Goal: Contribute content: Add original content to the website for others to see

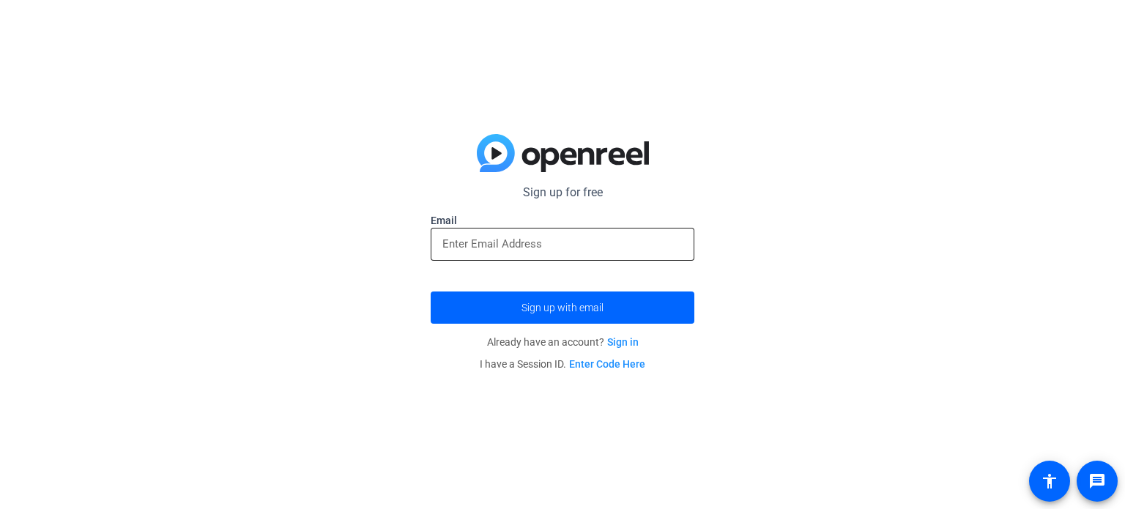
click at [462, 245] on input "email" at bounding box center [562, 244] width 240 height 18
type input "[PERSON_NAME][EMAIL_ADDRESS][DOMAIN_NAME]"
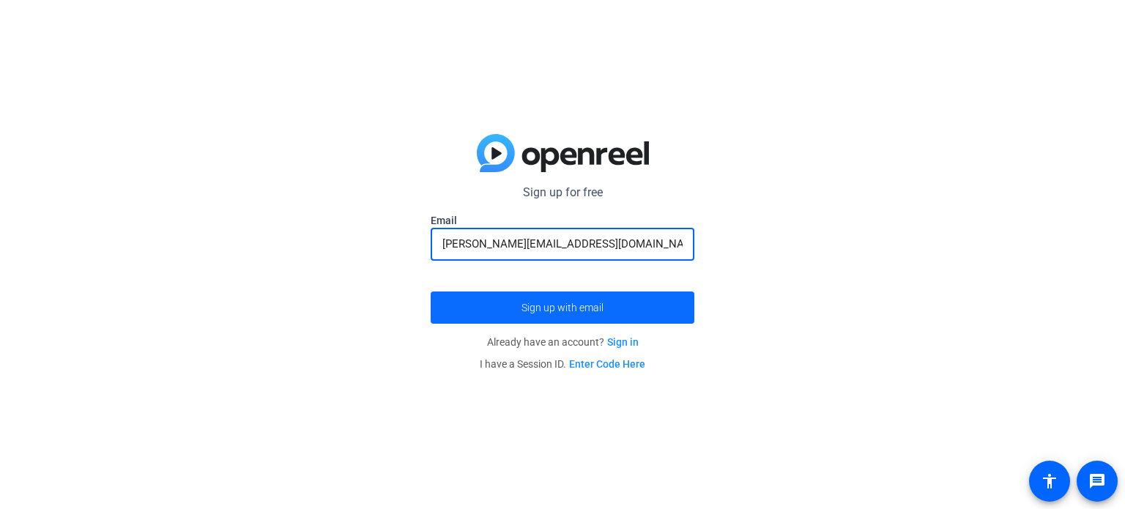
click at [545, 308] on span "Sign up with email" at bounding box center [563, 308] width 82 height 0
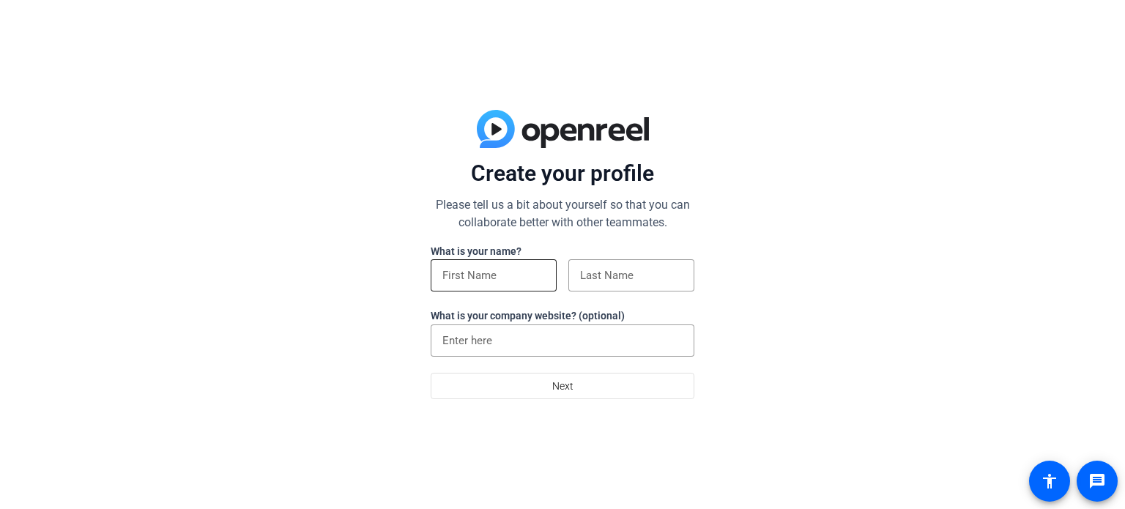
click at [459, 275] on input at bounding box center [493, 276] width 103 height 18
type input "Lisa"
type input "Nezneski"
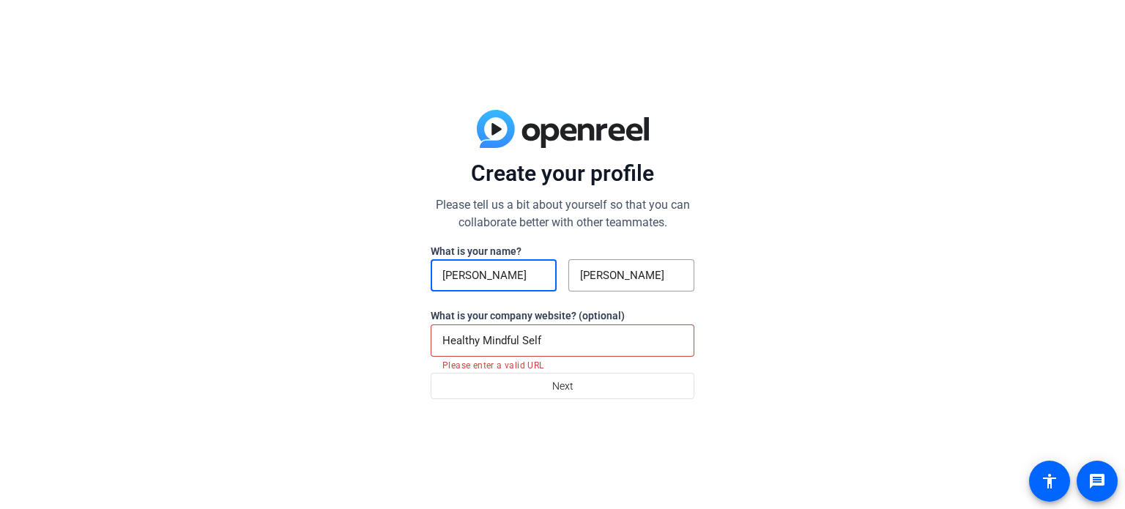
click at [570, 327] on div "Healthy Mindful Self" at bounding box center [562, 340] width 240 height 32
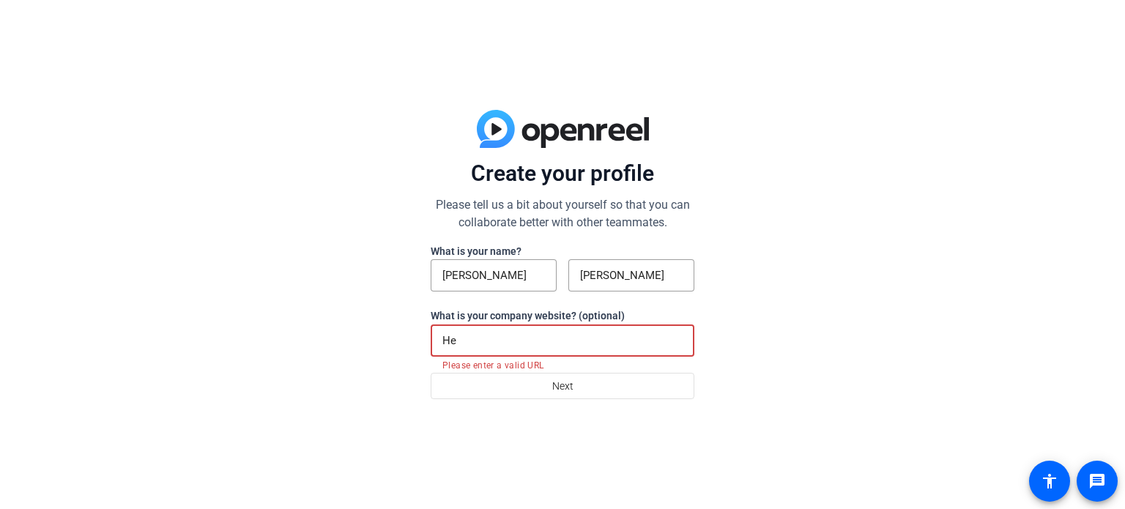
type input "H"
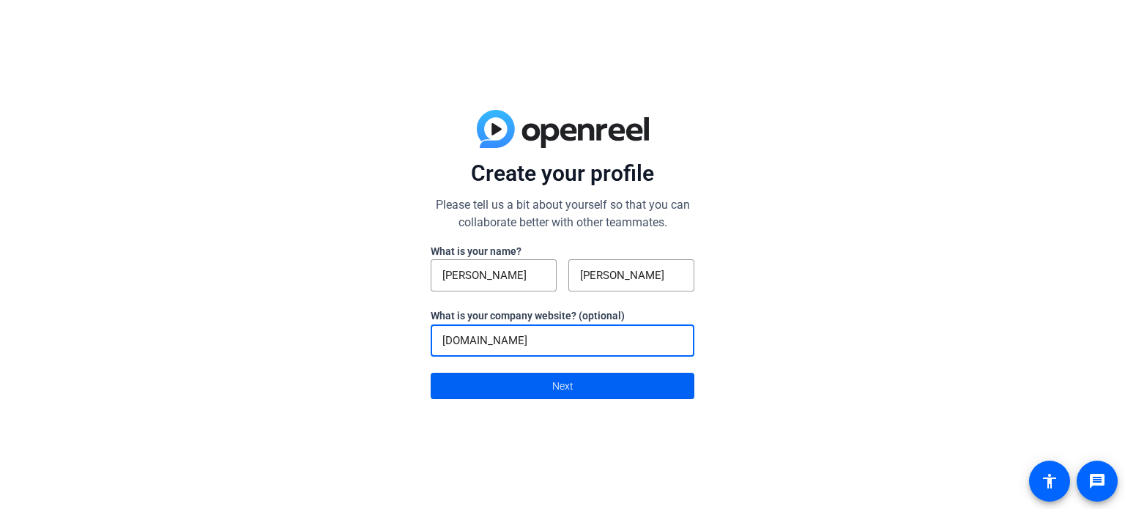
type input "www.340BOrphanDrugSolutions.com"
click at [534, 381] on span at bounding box center [562, 385] width 262 height 35
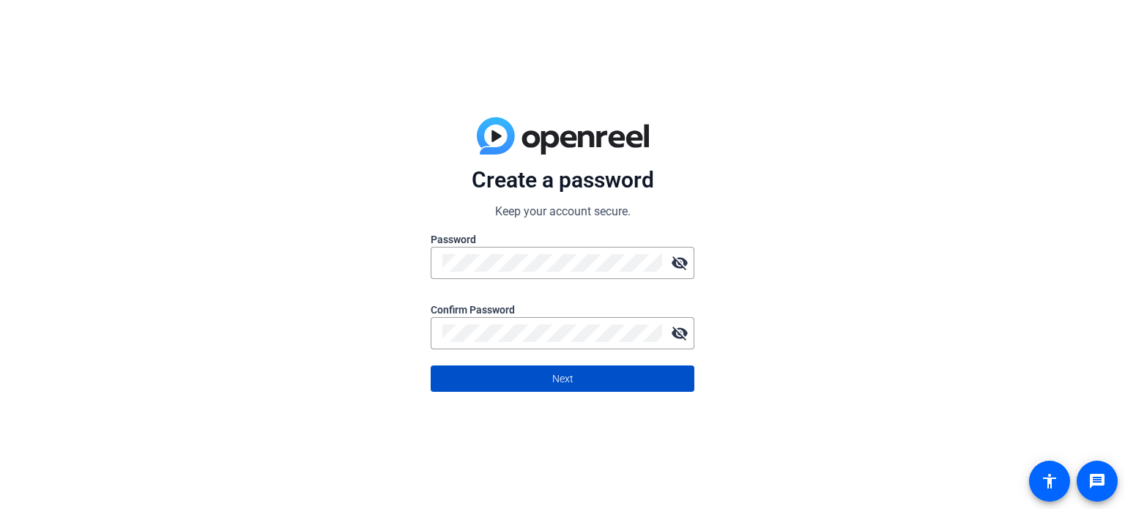
click at [572, 377] on span "Next" at bounding box center [562, 379] width 21 height 28
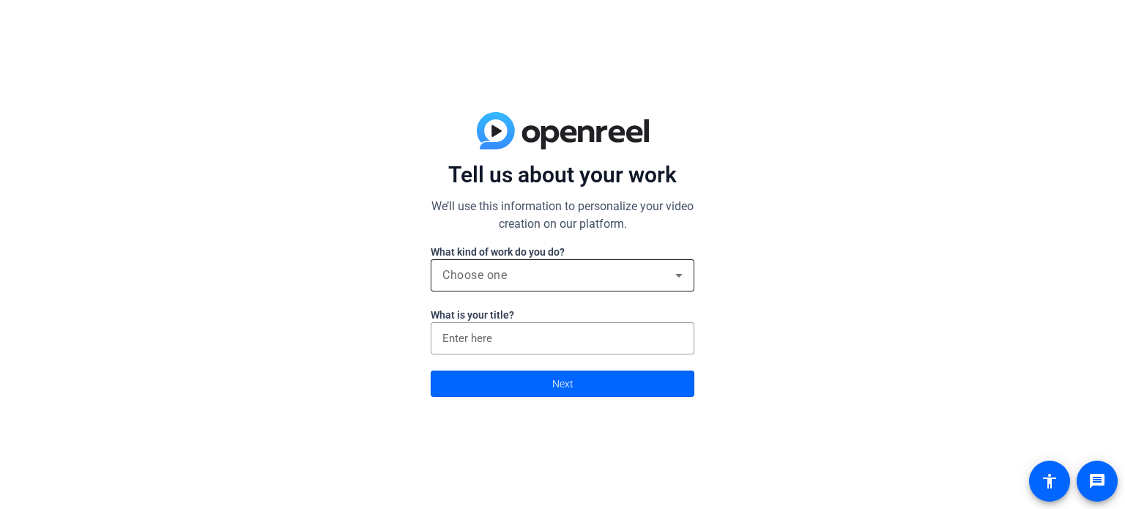
click at [565, 276] on div "Choose one" at bounding box center [558, 276] width 233 height 18
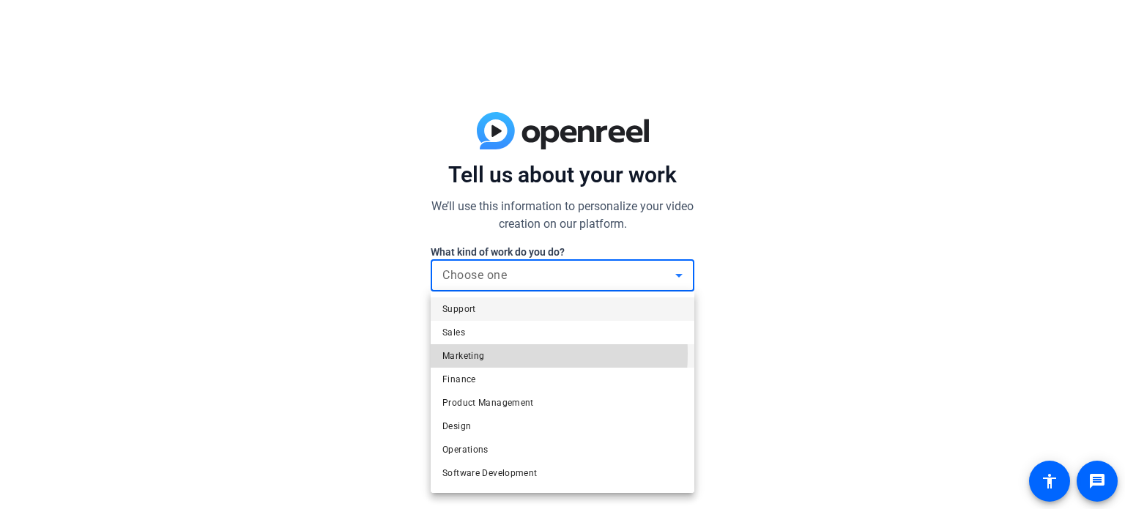
click at [480, 355] on span "Marketing" at bounding box center [463, 356] width 42 height 18
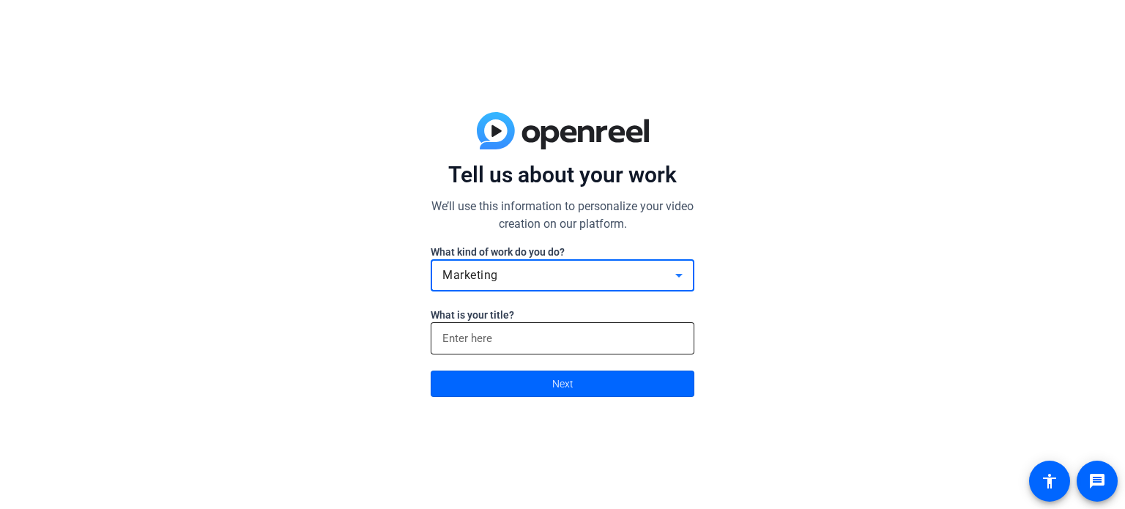
click at [493, 334] on input at bounding box center [562, 339] width 240 height 18
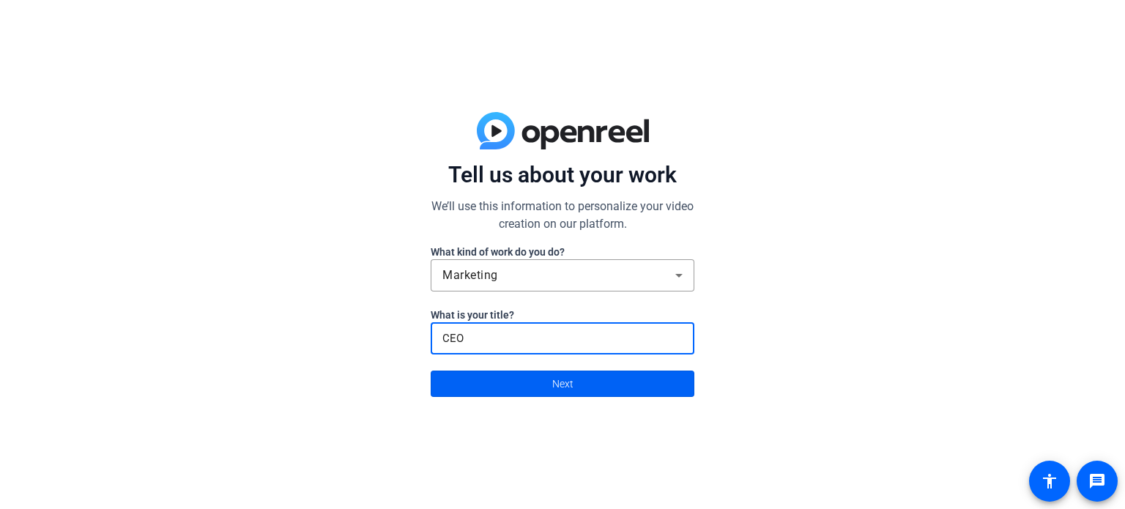
type input "CEO"
click at [587, 388] on span at bounding box center [562, 383] width 262 height 35
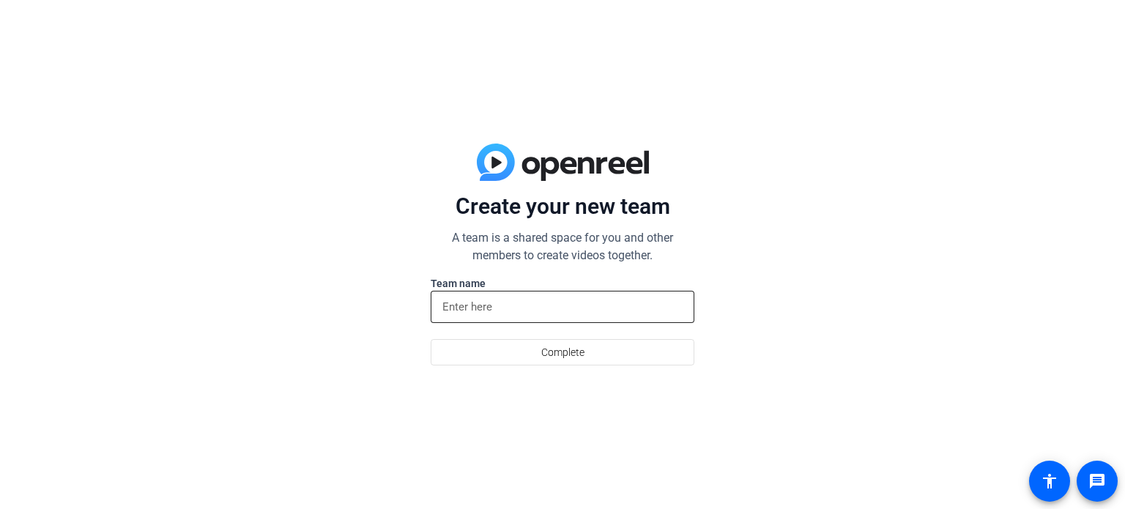
click at [478, 306] on input at bounding box center [562, 307] width 240 height 18
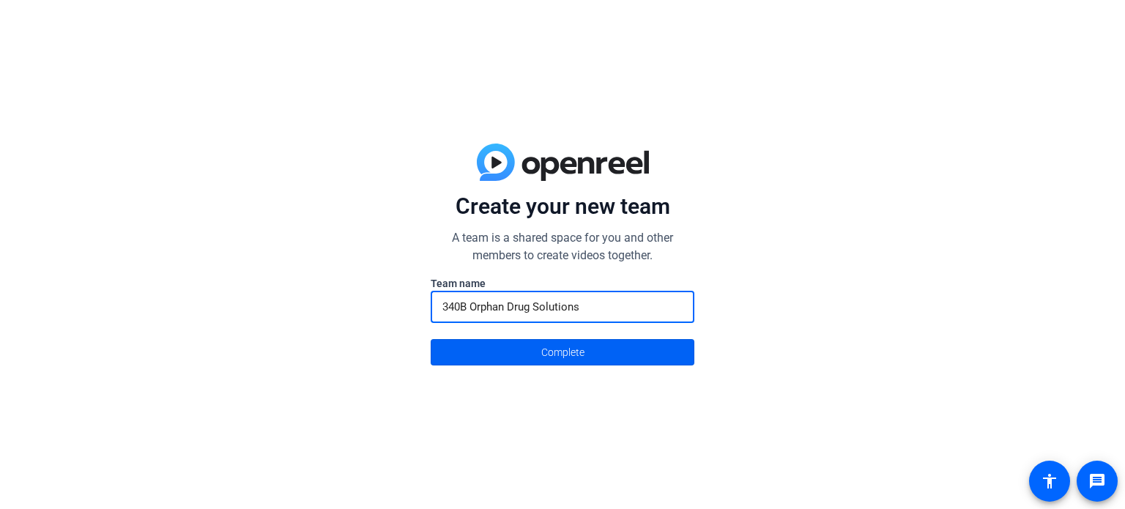
type input "340B Orphan Drug Solutions"
click at [552, 349] on span "Complete" at bounding box center [562, 352] width 43 height 28
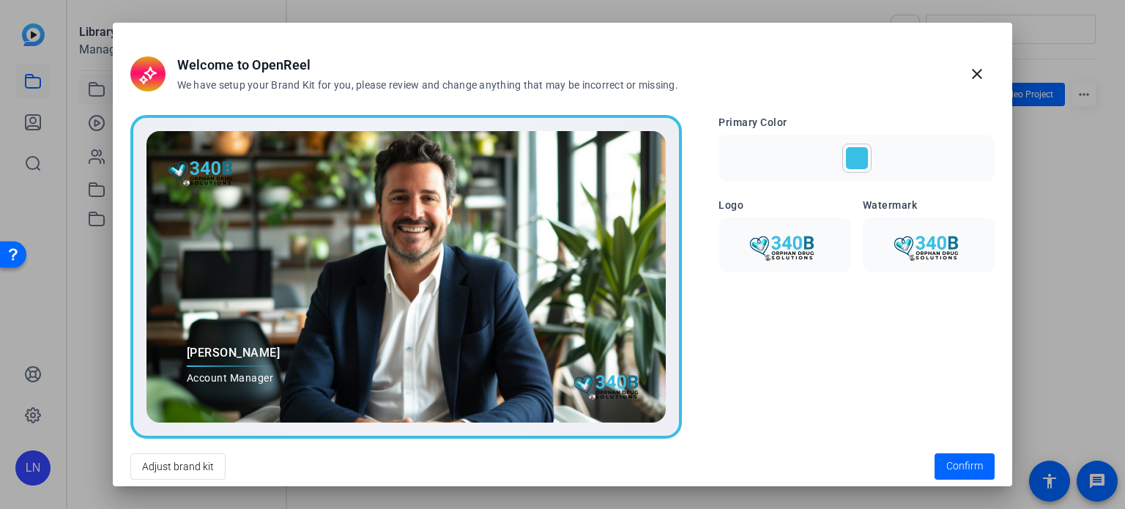
click at [774, 244] on img at bounding box center [784, 244] width 114 height 37
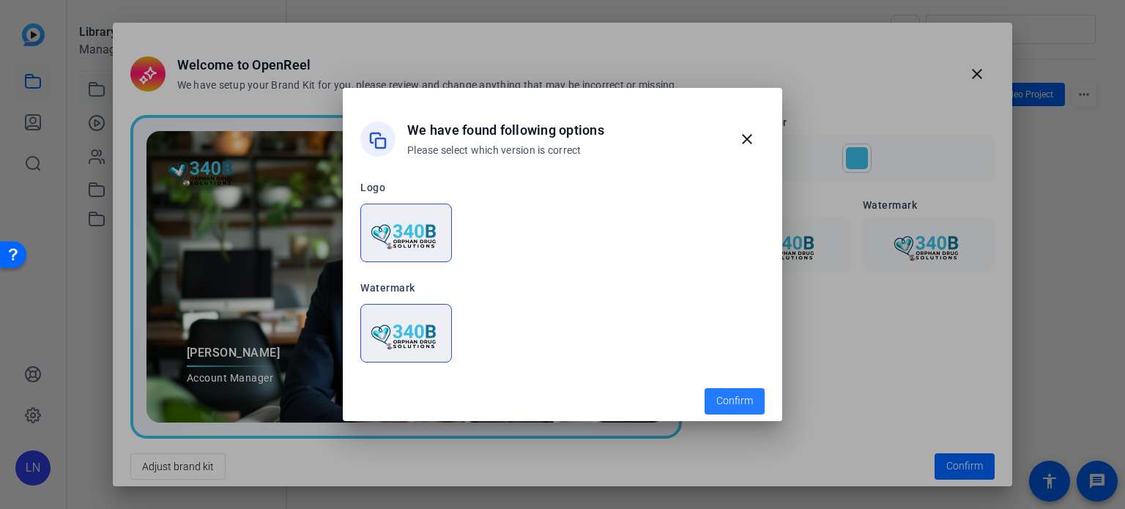
click at [741, 401] on span "Confirm" at bounding box center [734, 400] width 37 height 15
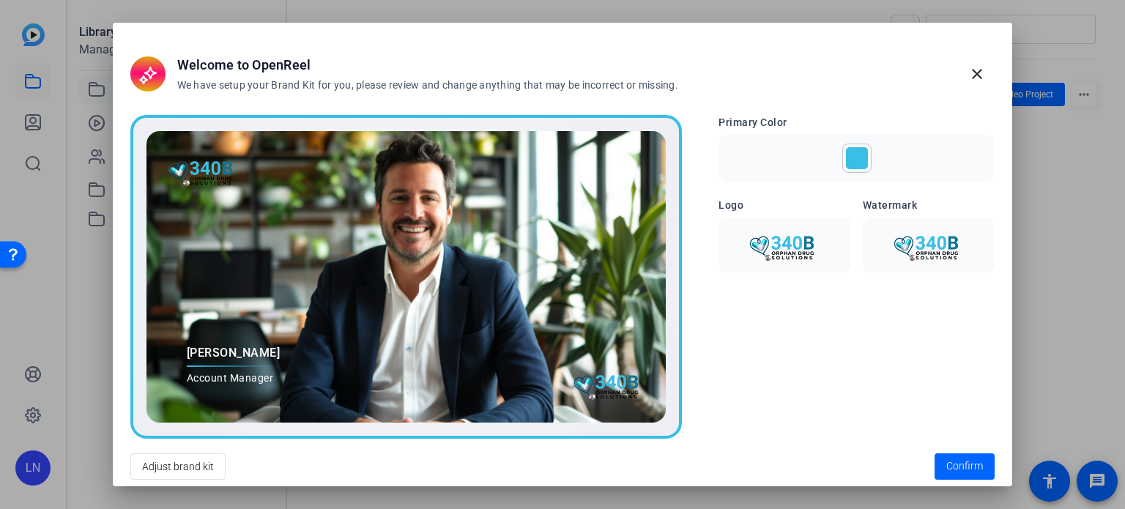
click at [929, 236] on img at bounding box center [929, 244] width 114 height 37
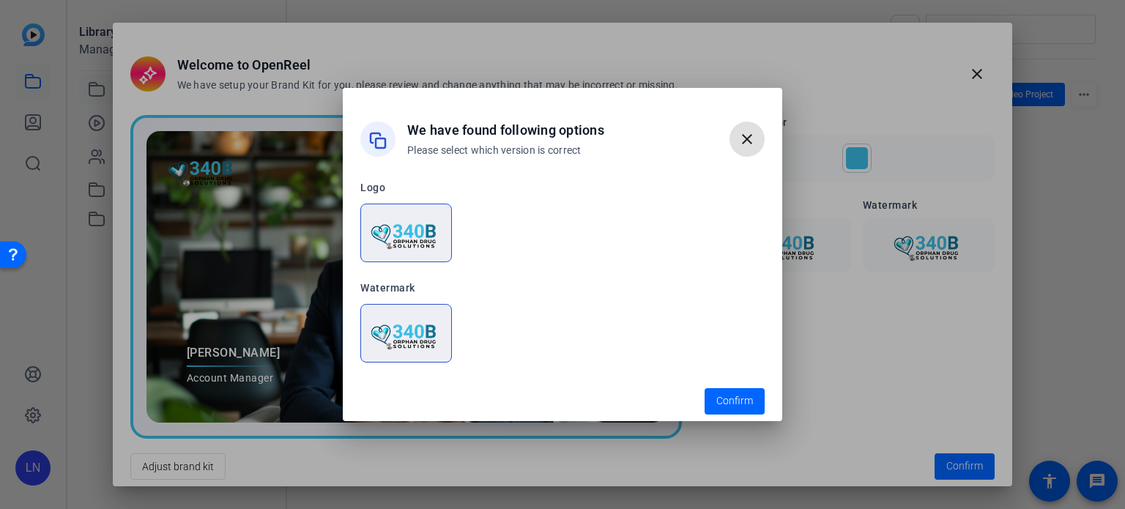
click at [401, 338] on img at bounding box center [406, 333] width 73 height 37
click at [726, 403] on span "Confirm" at bounding box center [734, 400] width 37 height 15
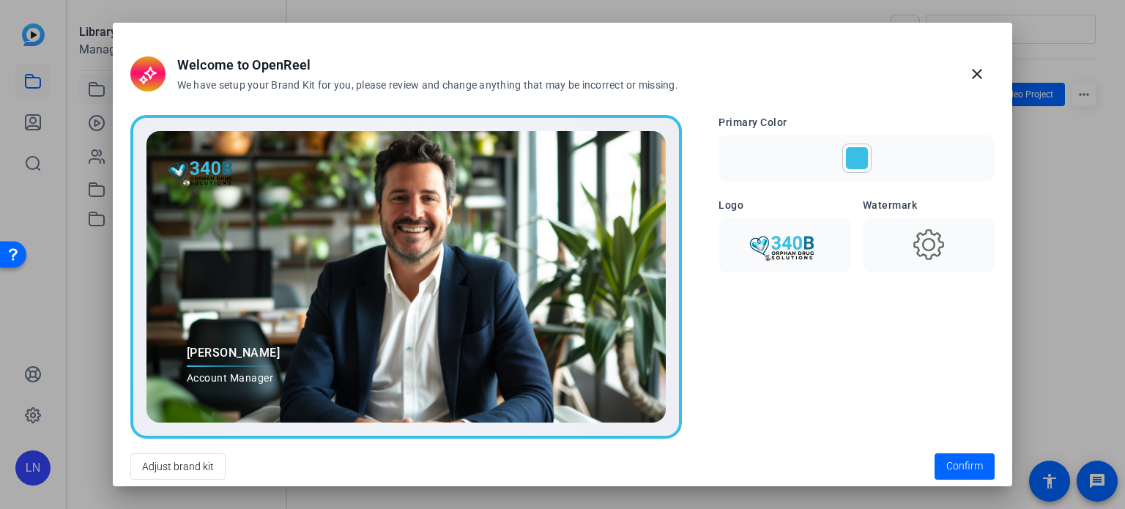
click at [879, 245] on div at bounding box center [929, 245] width 132 height 55
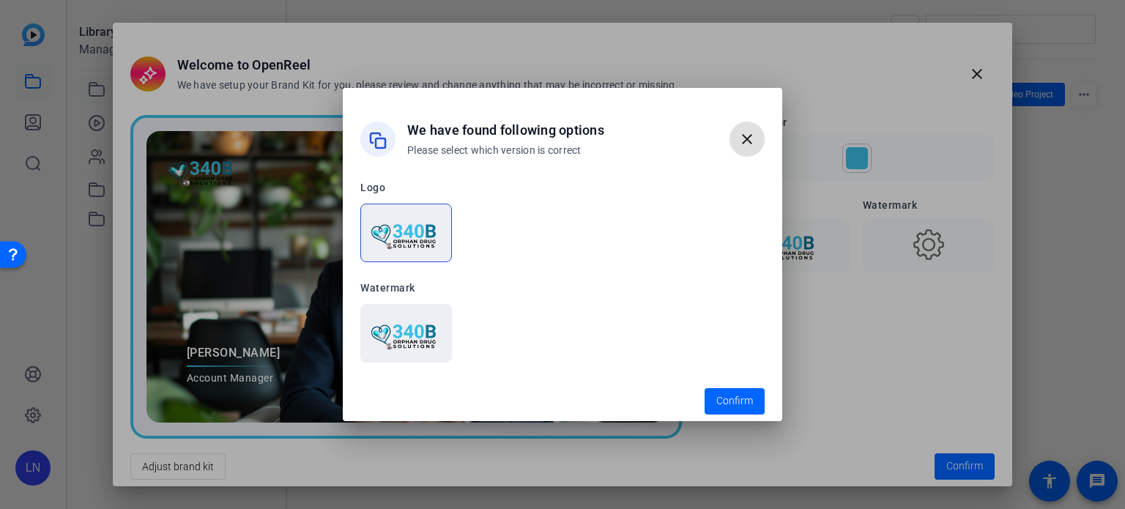
click at [397, 226] on img at bounding box center [406, 233] width 73 height 37
click at [723, 392] on span "button" at bounding box center [735, 401] width 60 height 35
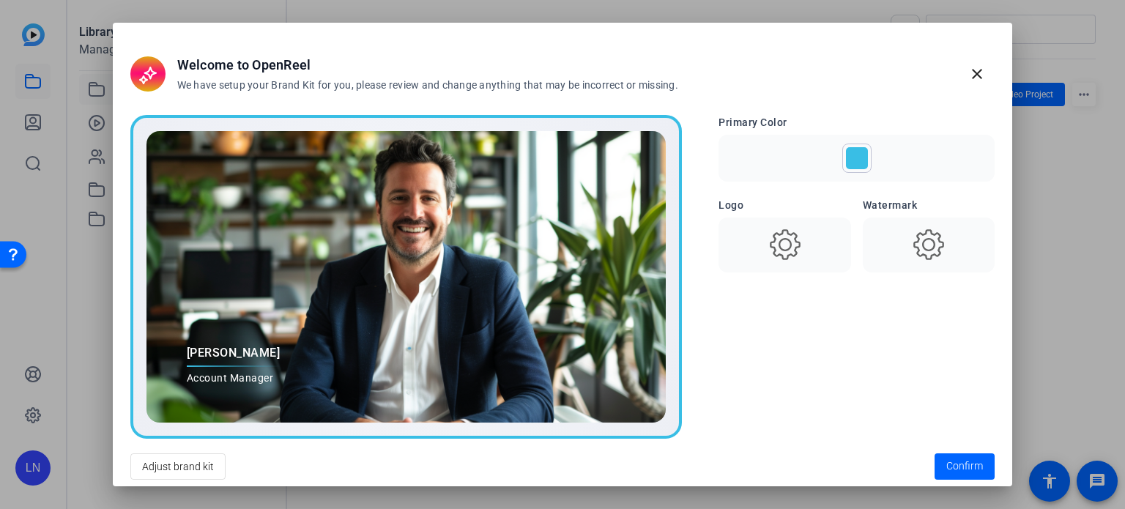
click at [846, 155] on div at bounding box center [857, 158] width 22 height 22
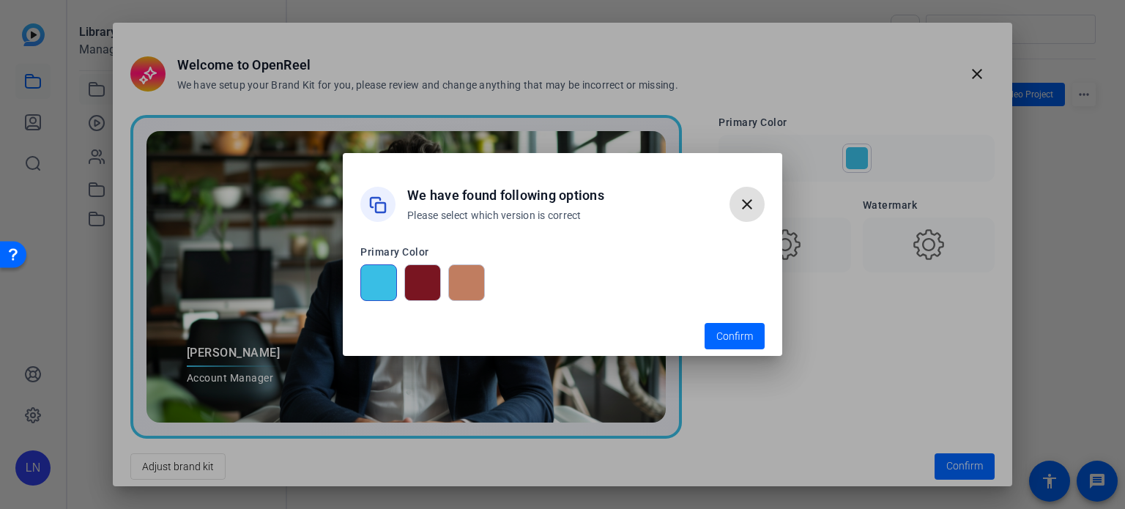
click at [744, 196] on mat-icon "close" at bounding box center [747, 205] width 18 height 18
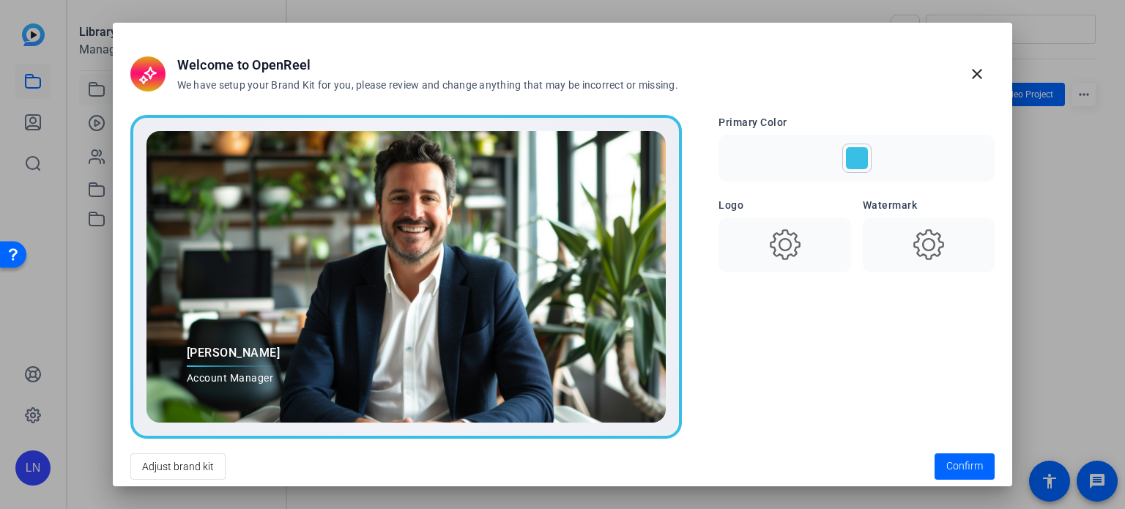
click at [773, 240] on icon at bounding box center [785, 244] width 37 height 37
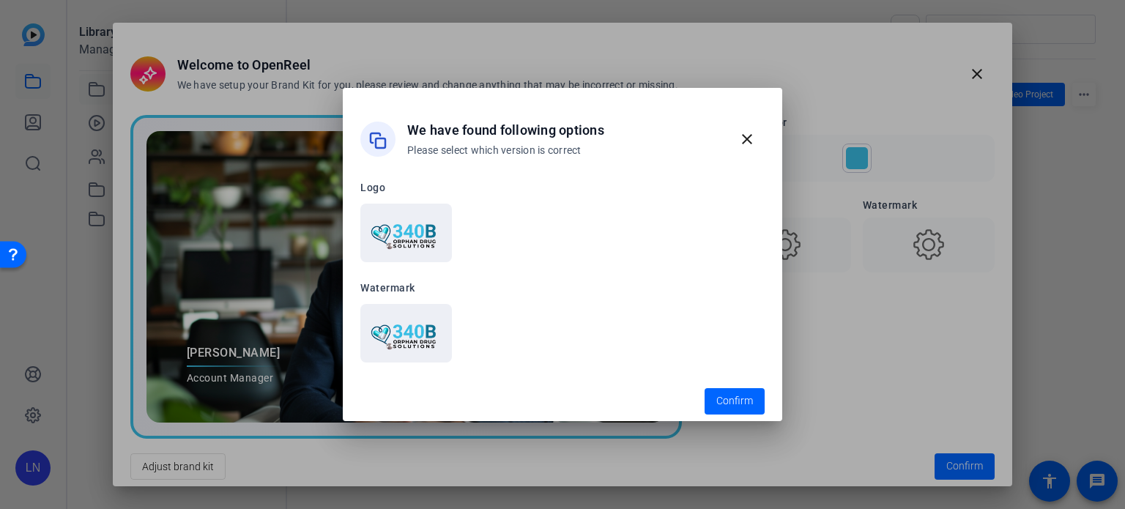
click at [420, 224] on img at bounding box center [406, 233] width 73 height 37
click at [742, 402] on span "Confirm" at bounding box center [734, 400] width 37 height 15
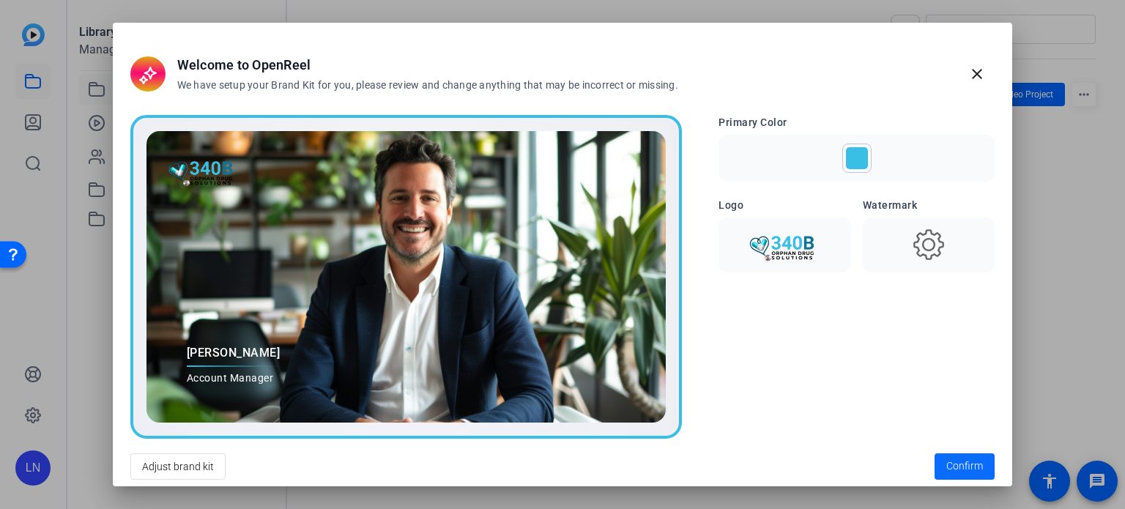
click at [964, 462] on span "Confirm" at bounding box center [964, 466] width 37 height 15
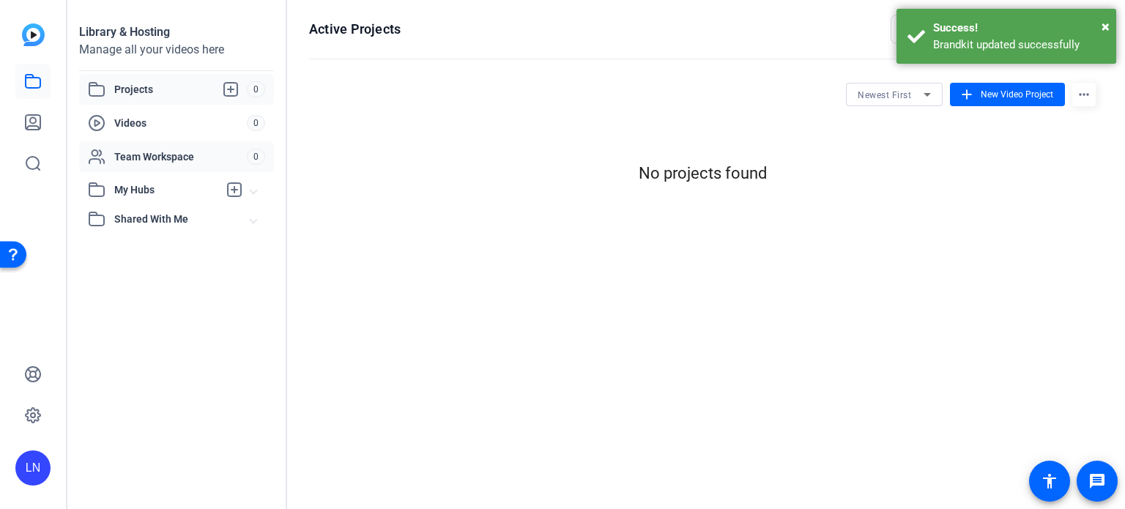
click at [170, 146] on div "Team Workspace 0" at bounding box center [176, 156] width 195 height 31
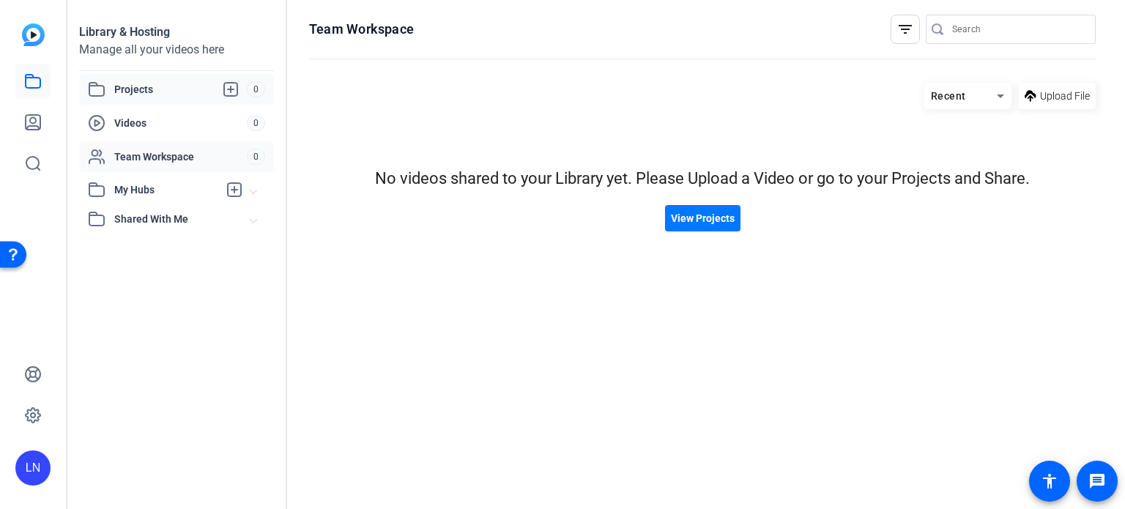
click at [136, 86] on span "Projects" at bounding box center [180, 90] width 133 height 18
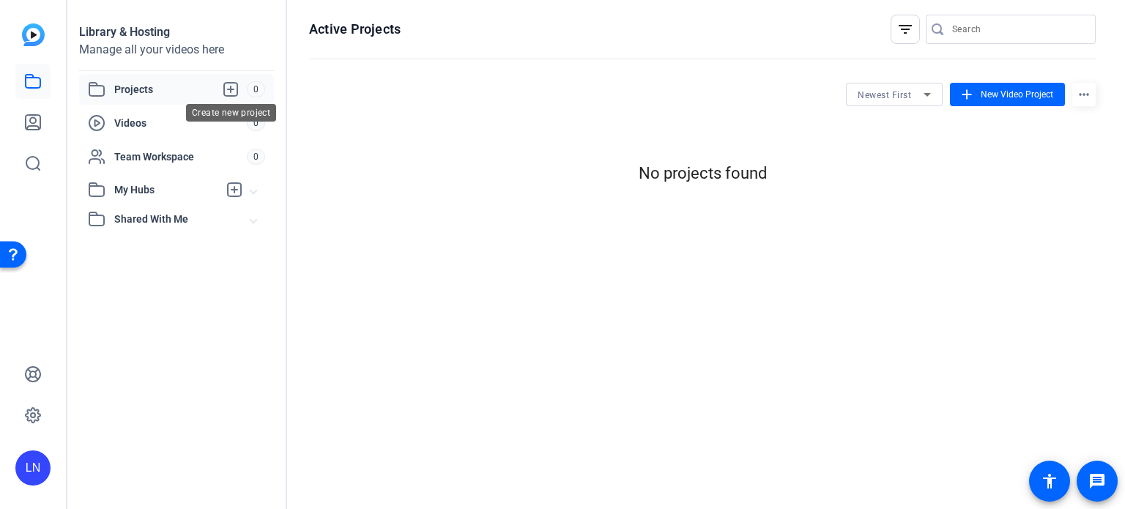
click at [228, 84] on icon at bounding box center [231, 90] width 18 height 18
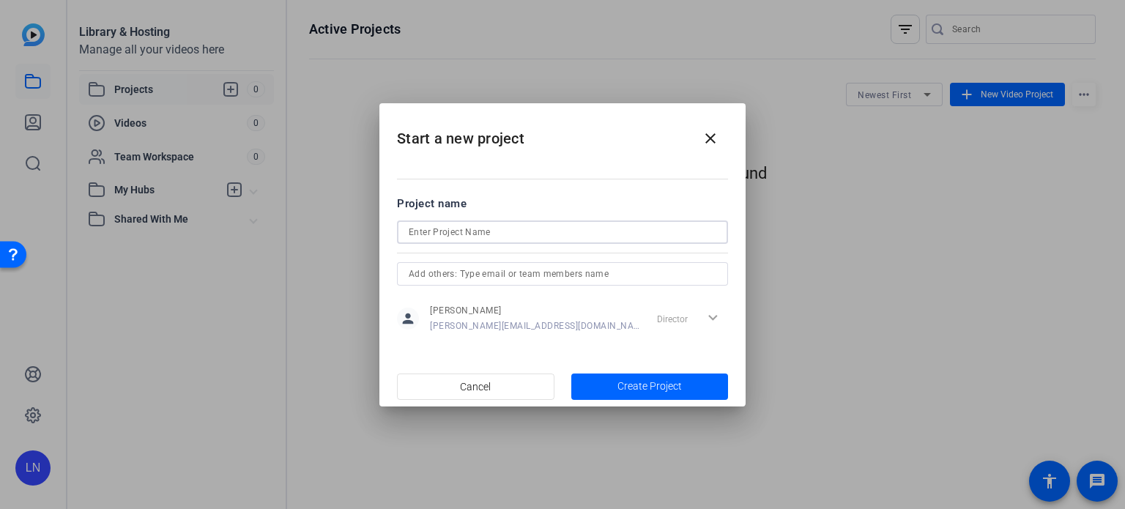
click at [417, 228] on input at bounding box center [563, 232] width 308 height 18
type input "Video for 340B e"
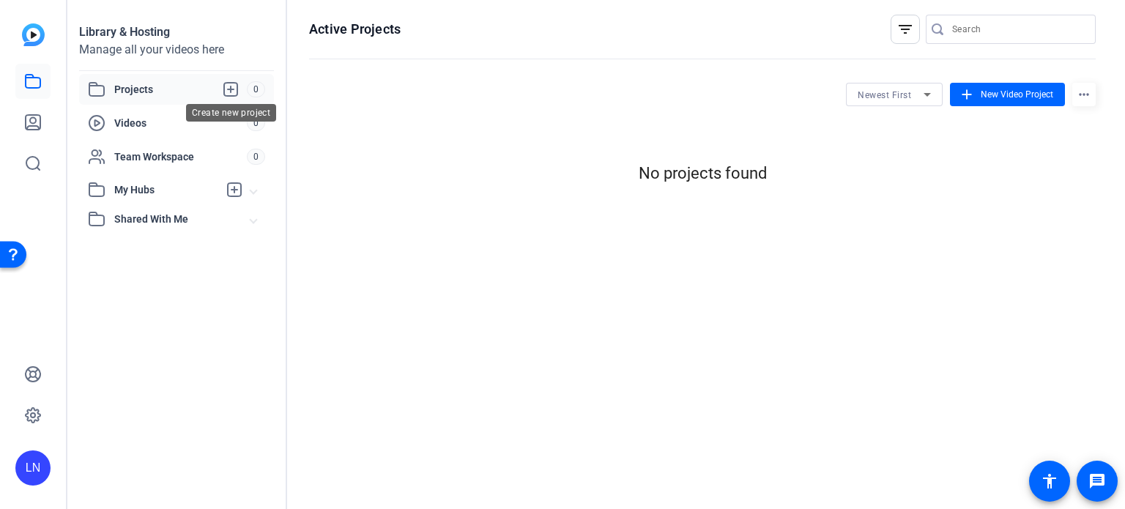
click at [229, 86] on icon at bounding box center [231, 90] width 18 height 18
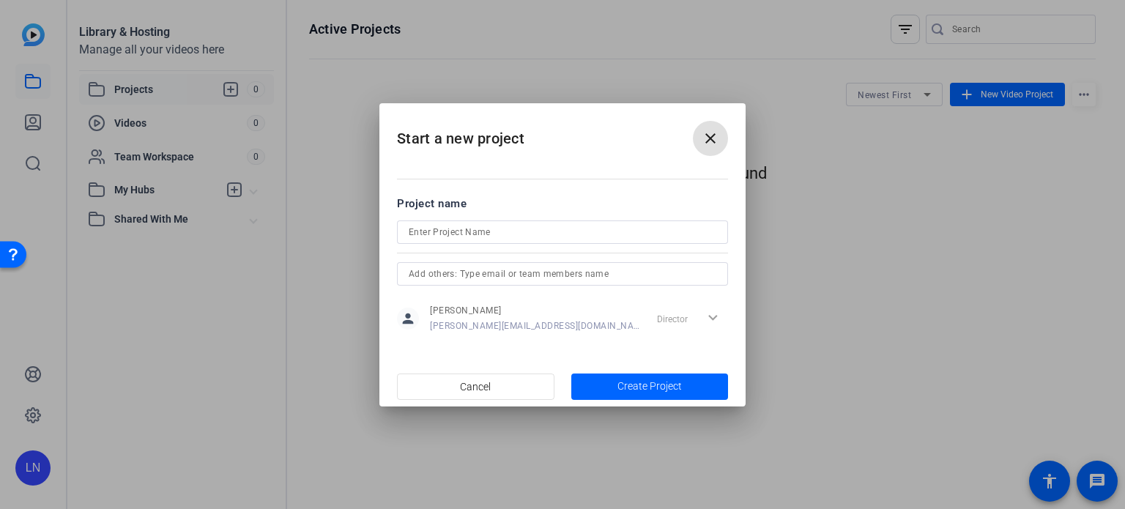
click at [451, 228] on input at bounding box center [563, 232] width 308 height 18
type input "Video for Webinar landing page"
click at [429, 272] on input "text" at bounding box center [563, 274] width 308 height 18
type input "S"
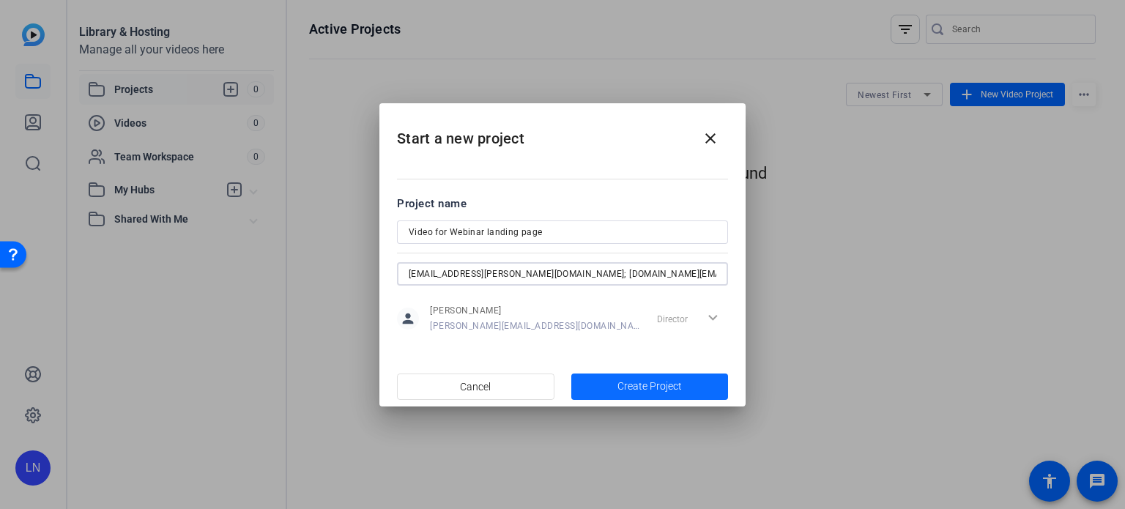
type input "[EMAIL_ADDRESS][PERSON_NAME][DOMAIN_NAME]; [DOMAIN_NAME][EMAIL_ADDRESS][DOMAIN_…"
click at [648, 381] on span "Create Project" at bounding box center [649, 386] width 64 height 15
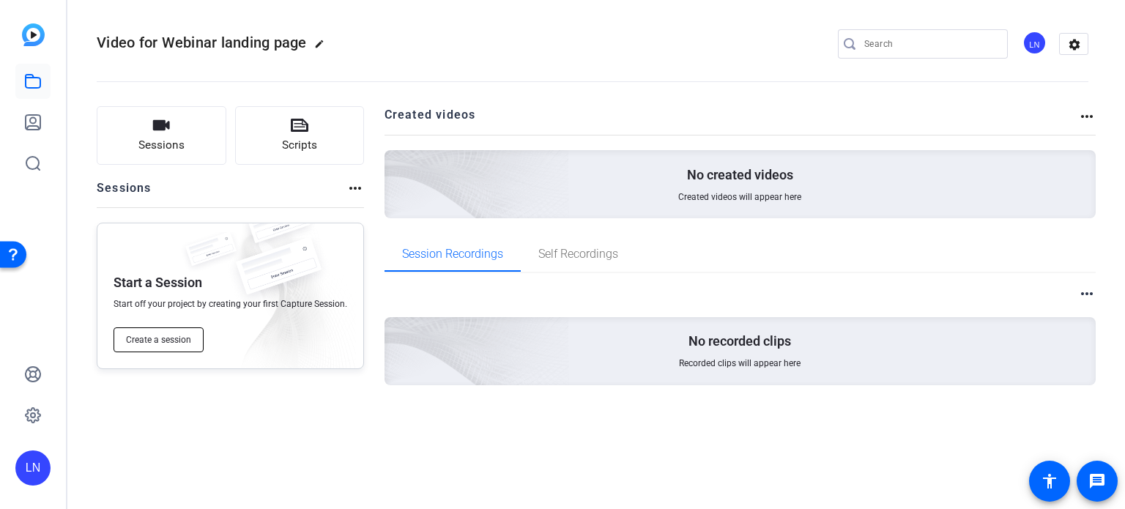
click at [157, 341] on span "Create a session" at bounding box center [158, 340] width 65 height 12
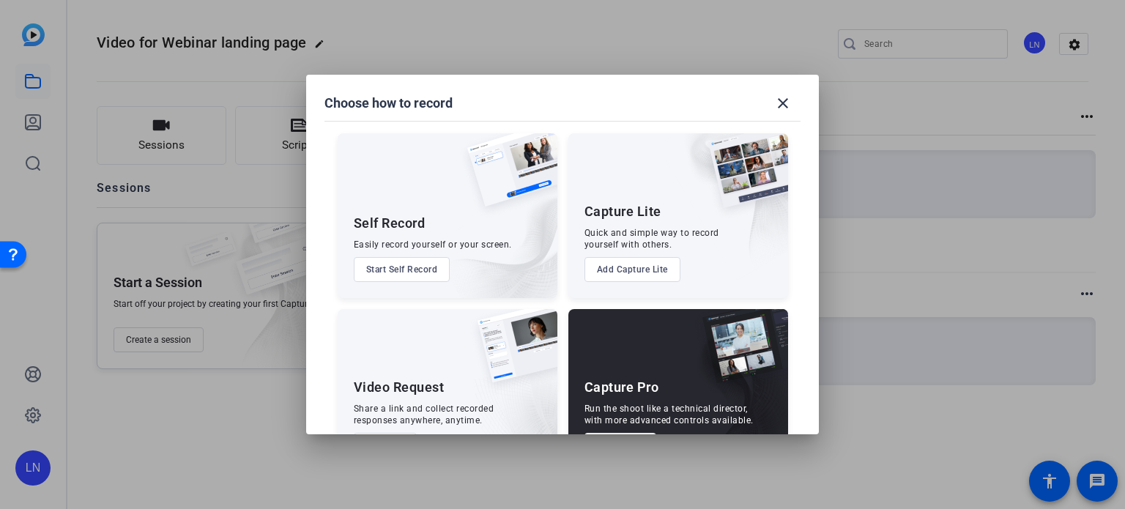
click at [414, 266] on button "Start Self Record" at bounding box center [402, 269] width 97 height 25
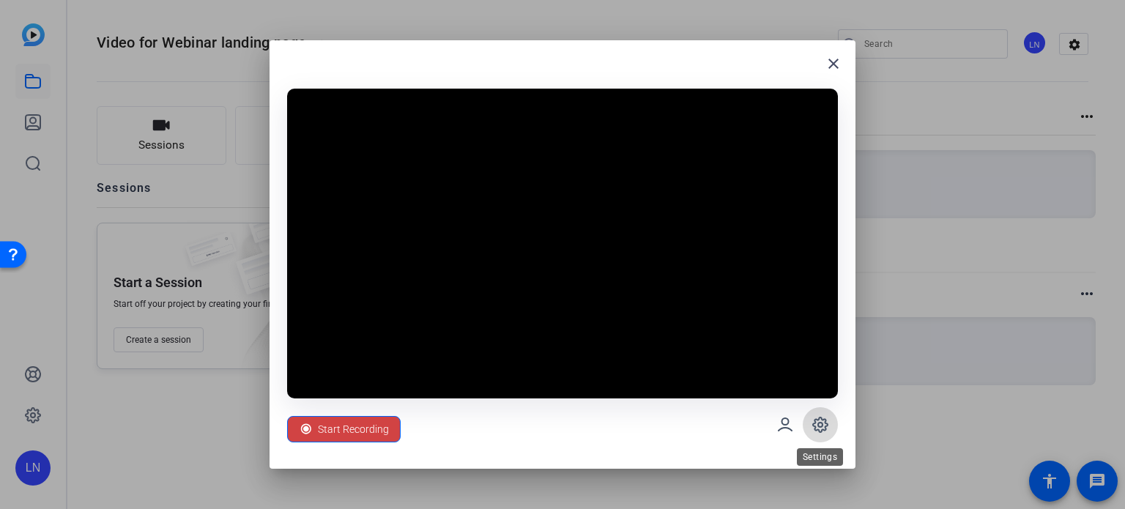
click at [819, 418] on icon at bounding box center [820, 424] width 15 height 15
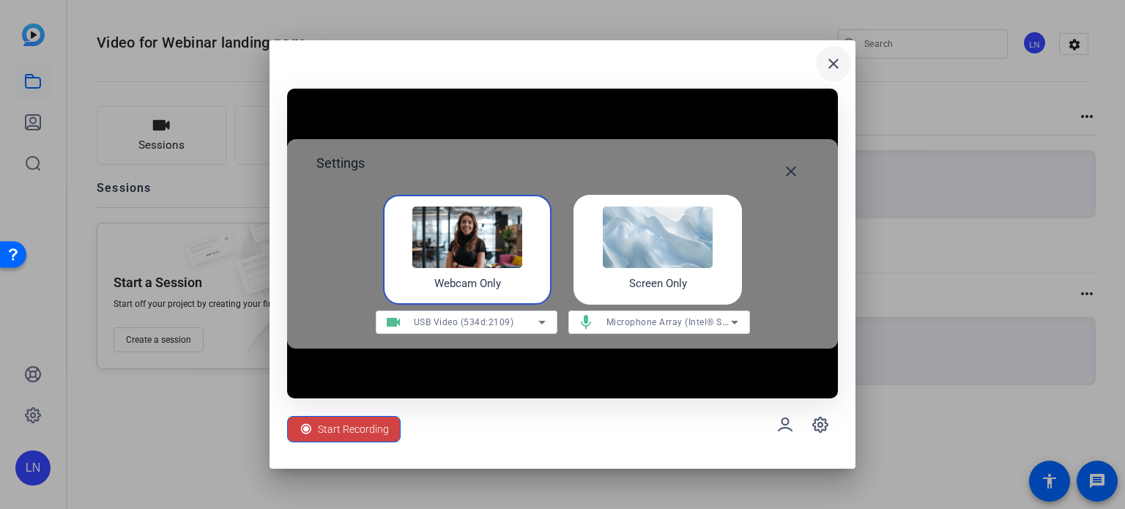
click at [834, 63] on mat-icon "close" at bounding box center [834, 64] width 18 height 18
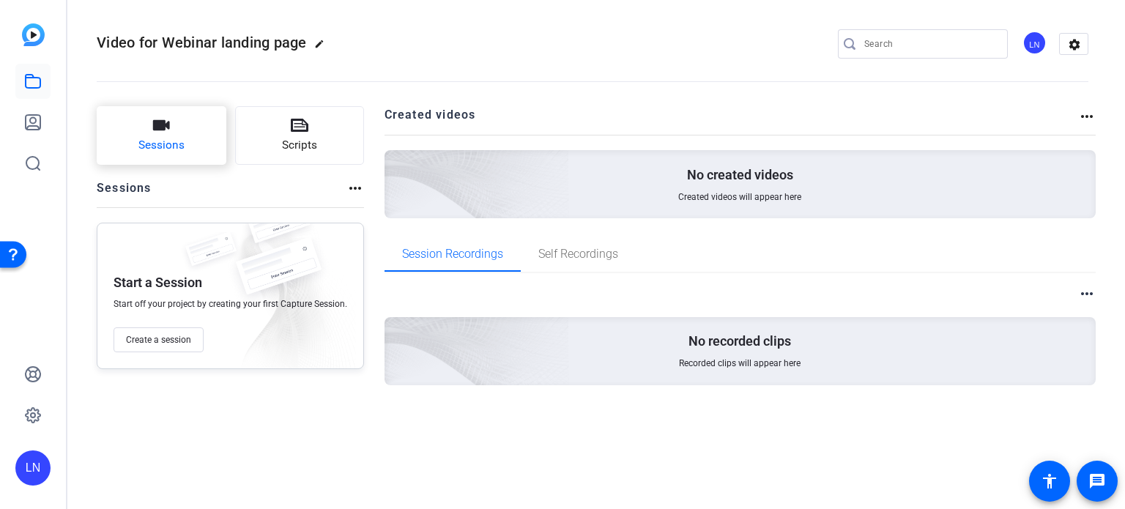
click at [151, 134] on button "Sessions" at bounding box center [162, 135] width 130 height 59
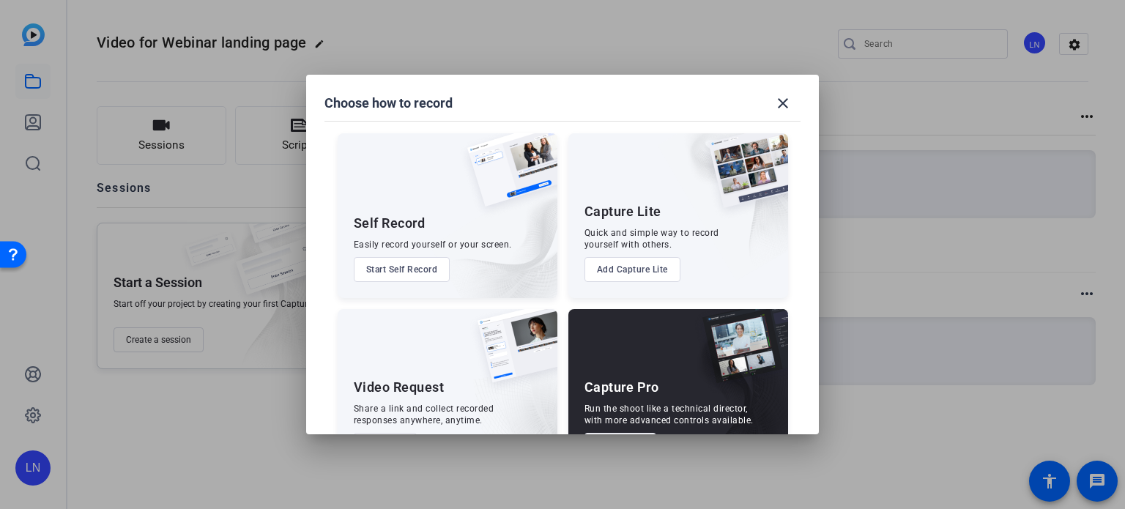
click at [402, 267] on button "Start Self Record" at bounding box center [402, 269] width 97 height 25
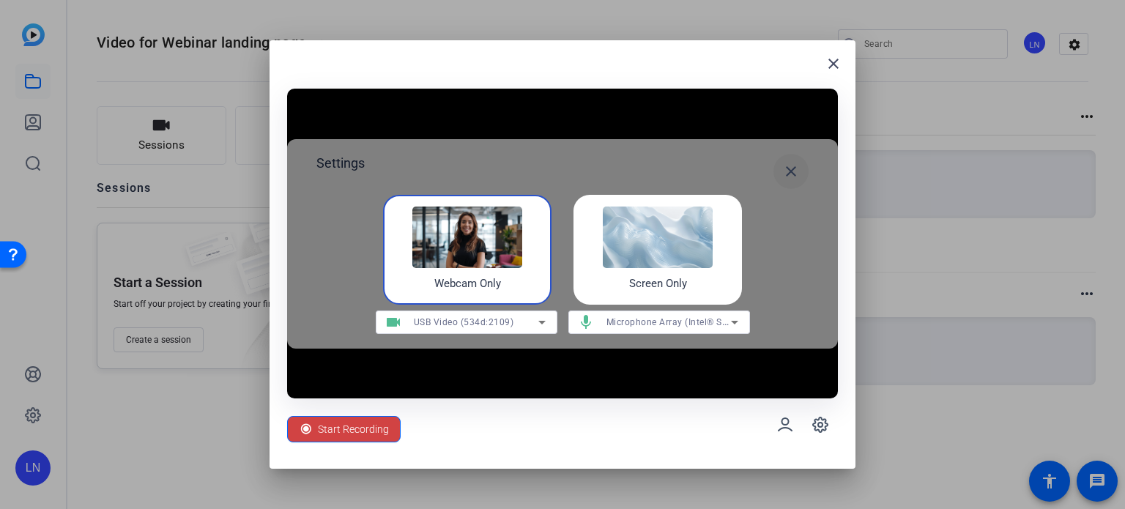
click at [787, 169] on mat-icon "close" at bounding box center [791, 172] width 18 height 18
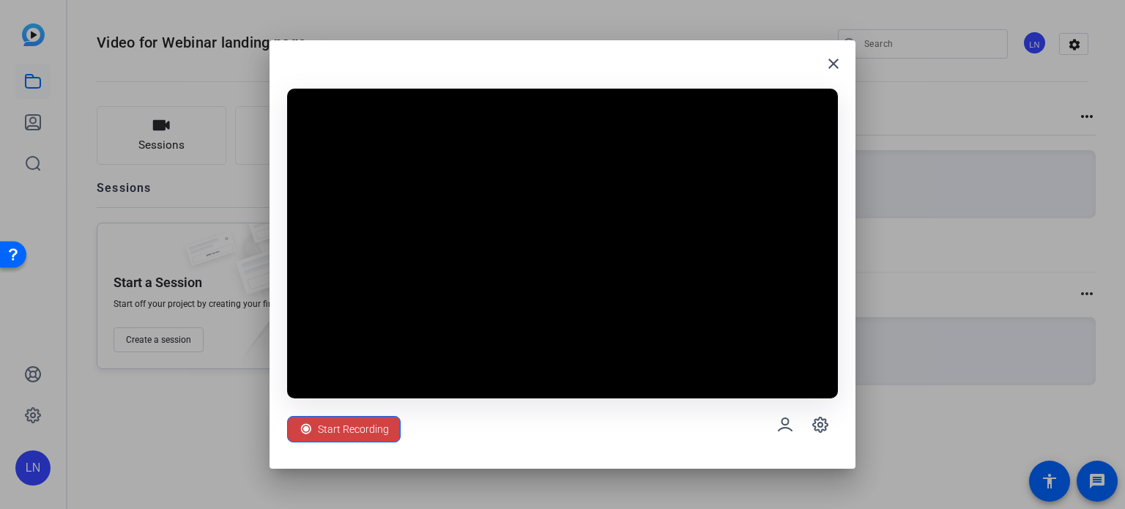
drag, startPoint x: 632, startPoint y: 377, endPoint x: 569, endPoint y: 430, distance: 82.2
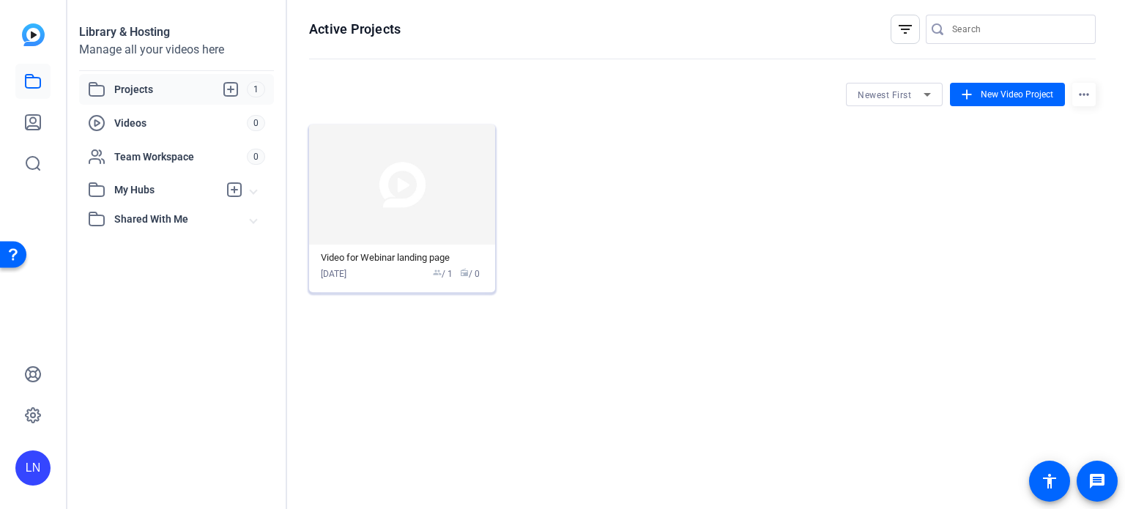
click at [371, 212] on img at bounding box center [402, 185] width 186 height 120
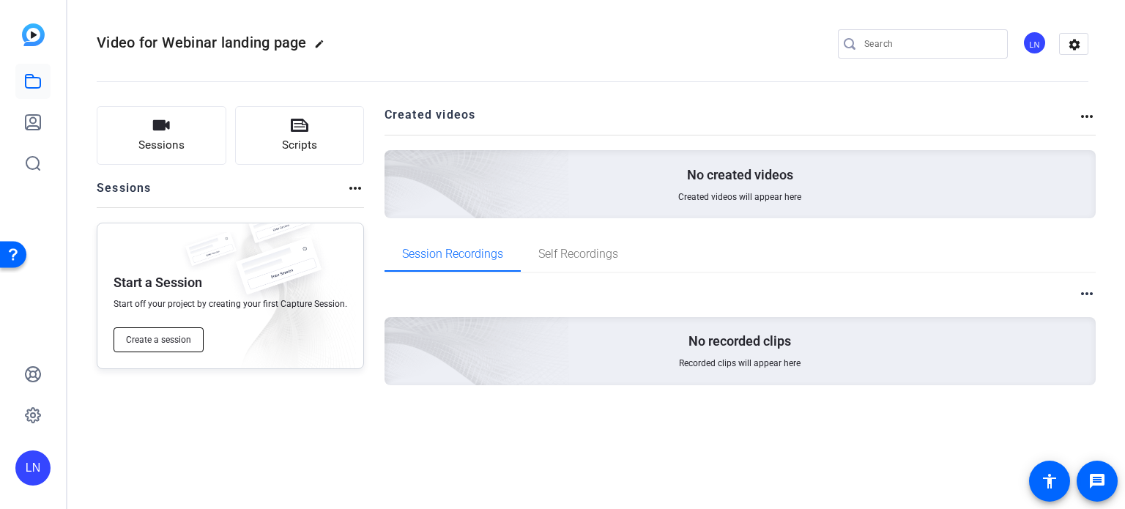
click at [176, 338] on span "Create a session" at bounding box center [158, 340] width 65 height 12
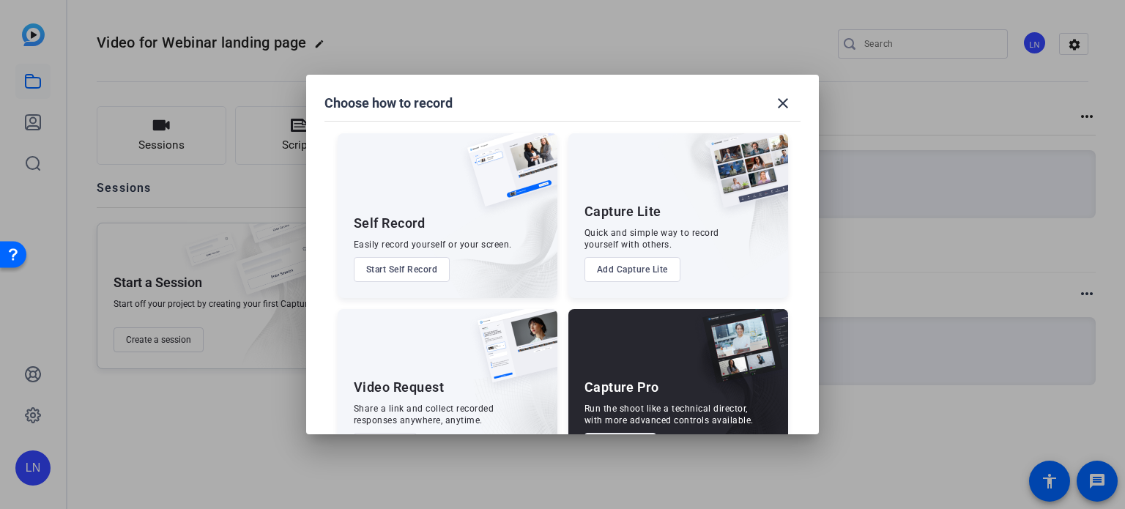
click at [409, 267] on button "Start Self Record" at bounding box center [402, 269] width 97 height 25
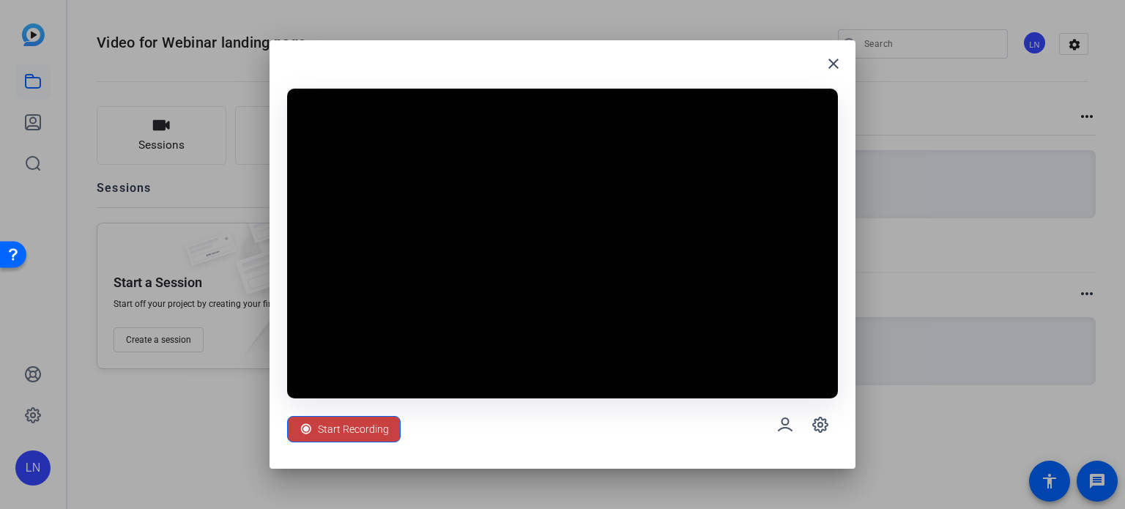
click at [359, 427] on span "Start Recording" at bounding box center [353, 429] width 71 height 28
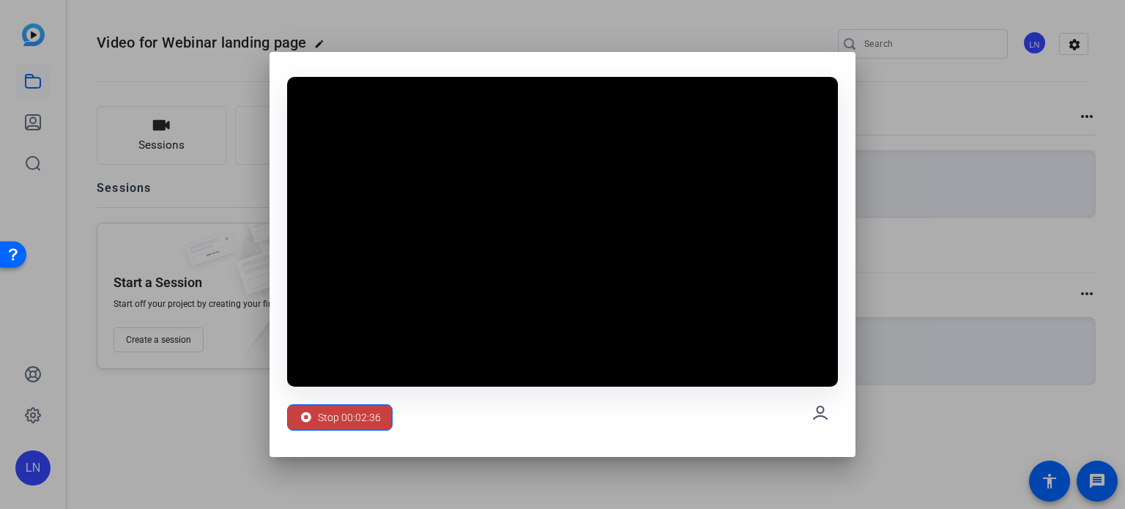
click at [341, 413] on span "Stop 00:02:36" at bounding box center [349, 418] width 63 height 28
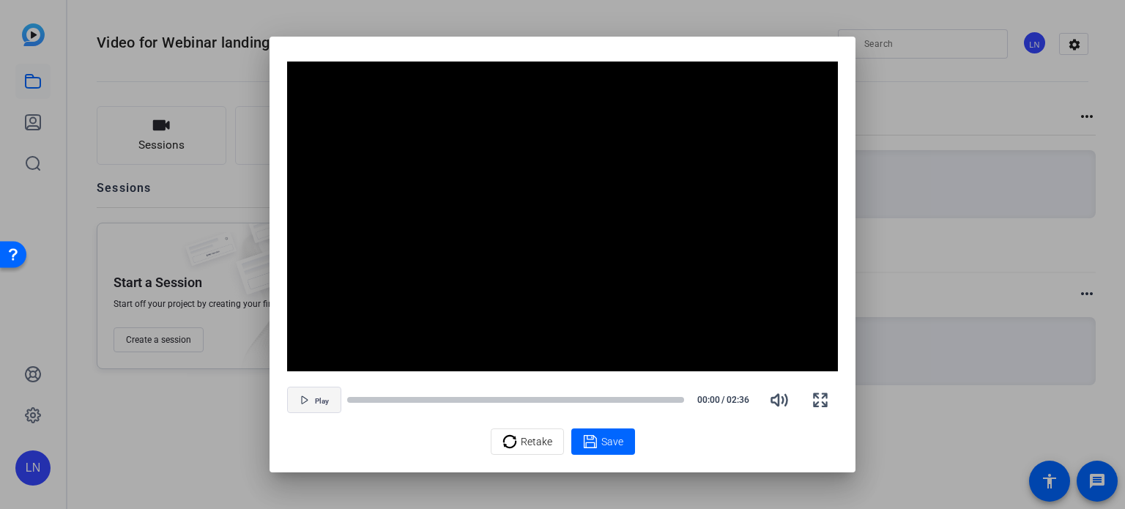
click at [323, 399] on span "Play" at bounding box center [322, 401] width 14 height 9
click at [601, 439] on span "Save" at bounding box center [612, 441] width 22 height 15
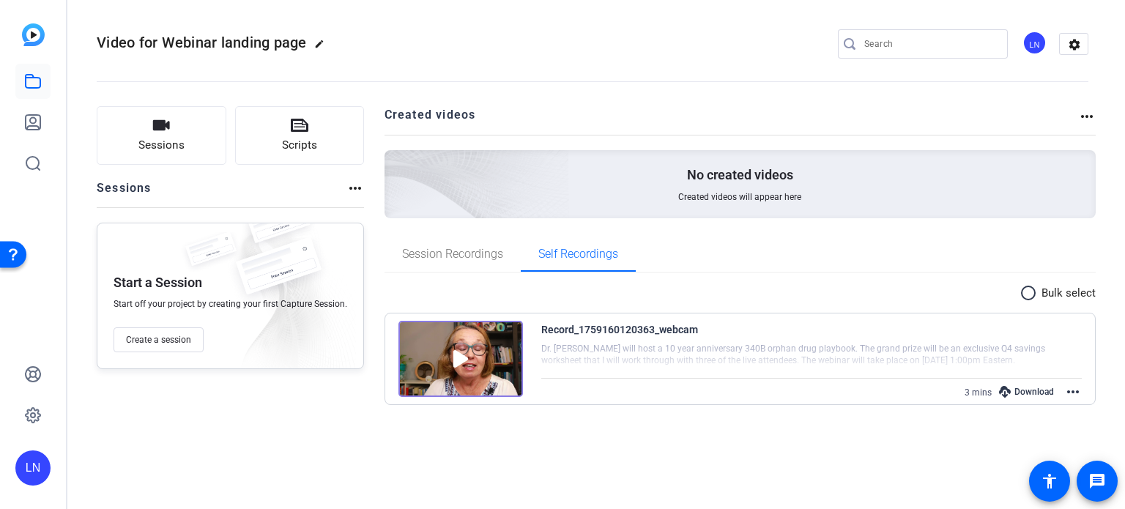
click at [1030, 392] on div "Download" at bounding box center [1027, 391] width 70 height 19
click at [1075, 387] on mat-icon "more_horiz" at bounding box center [1073, 392] width 18 height 18
